Goal: Book appointment/travel/reservation

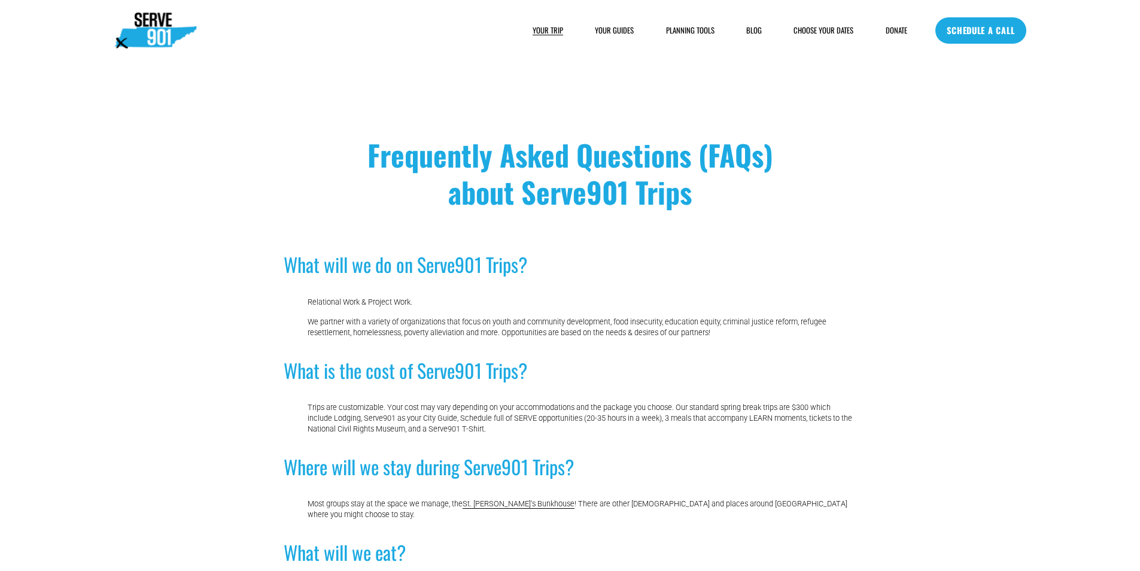
click at [959, 40] on link "SCHEDULE A CALL" at bounding box center [981, 30] width 90 height 26
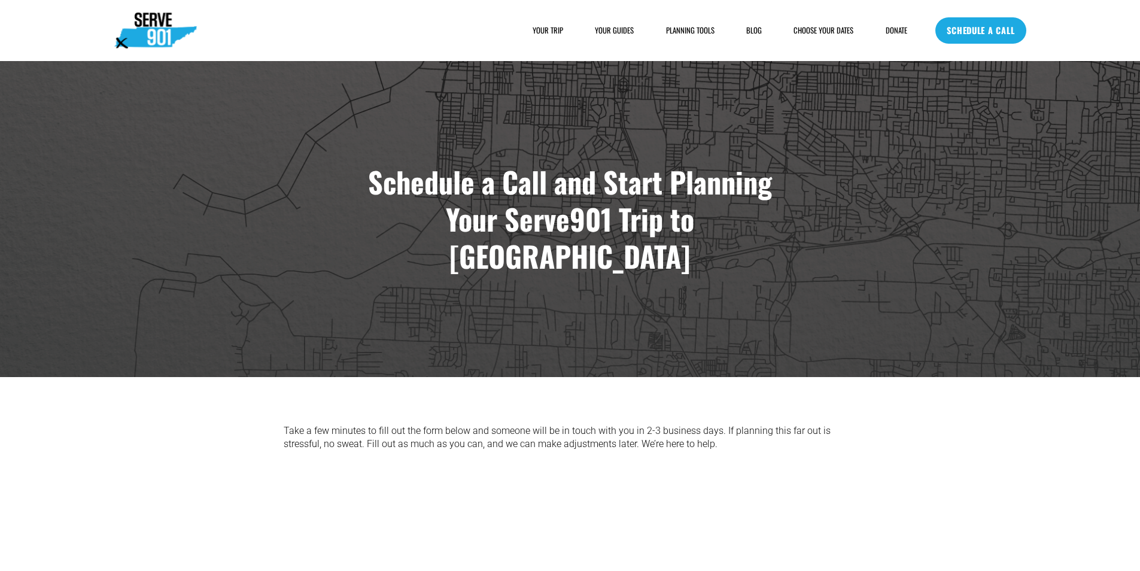
click at [1012, 29] on link "SCHEDULE A CALL" at bounding box center [981, 30] width 90 height 26
click at [1013, 28] on link "SCHEDULE A CALL" at bounding box center [981, 30] width 90 height 26
